Goal: Task Accomplishment & Management: Manage account settings

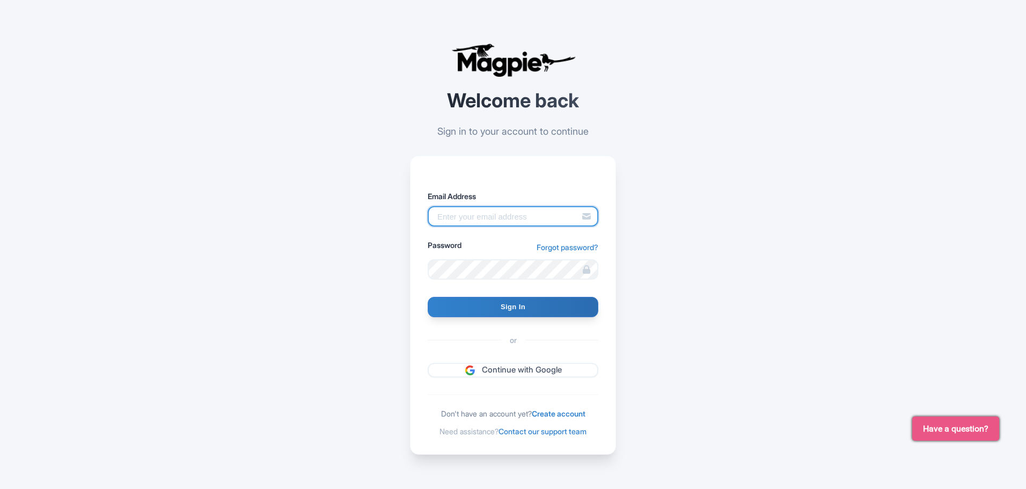
click at [493, 220] on input "Email Address" at bounding box center [513, 216] width 171 height 20
click at [0, 488] on com-1password-button at bounding box center [0, 497] width 0 height 0
click at [473, 220] on input "Email Address" at bounding box center [513, 216] width 171 height 20
click at [0, 488] on com-1password-button at bounding box center [0, 497] width 0 height 0
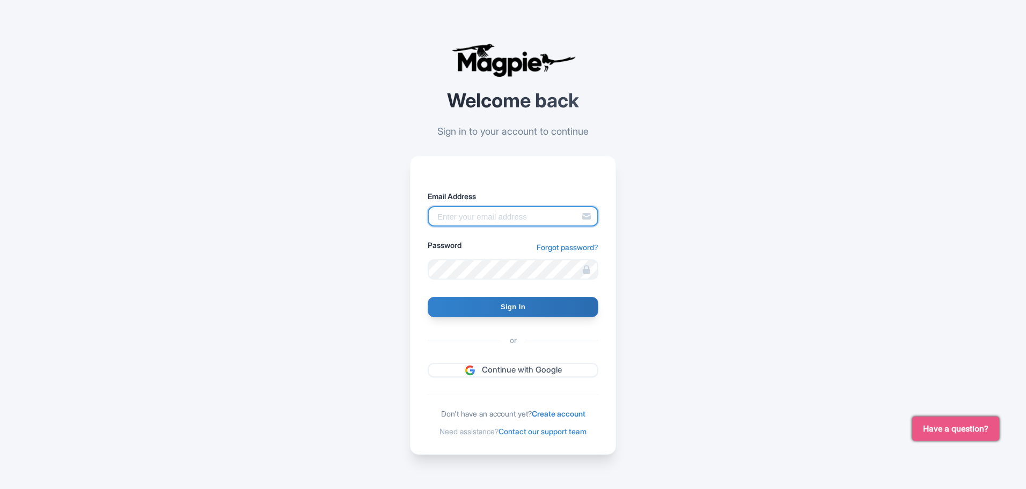
click at [0, 488] on com-1password-button at bounding box center [0, 497] width 0 height 0
